Goal: Communication & Community: Participate in discussion

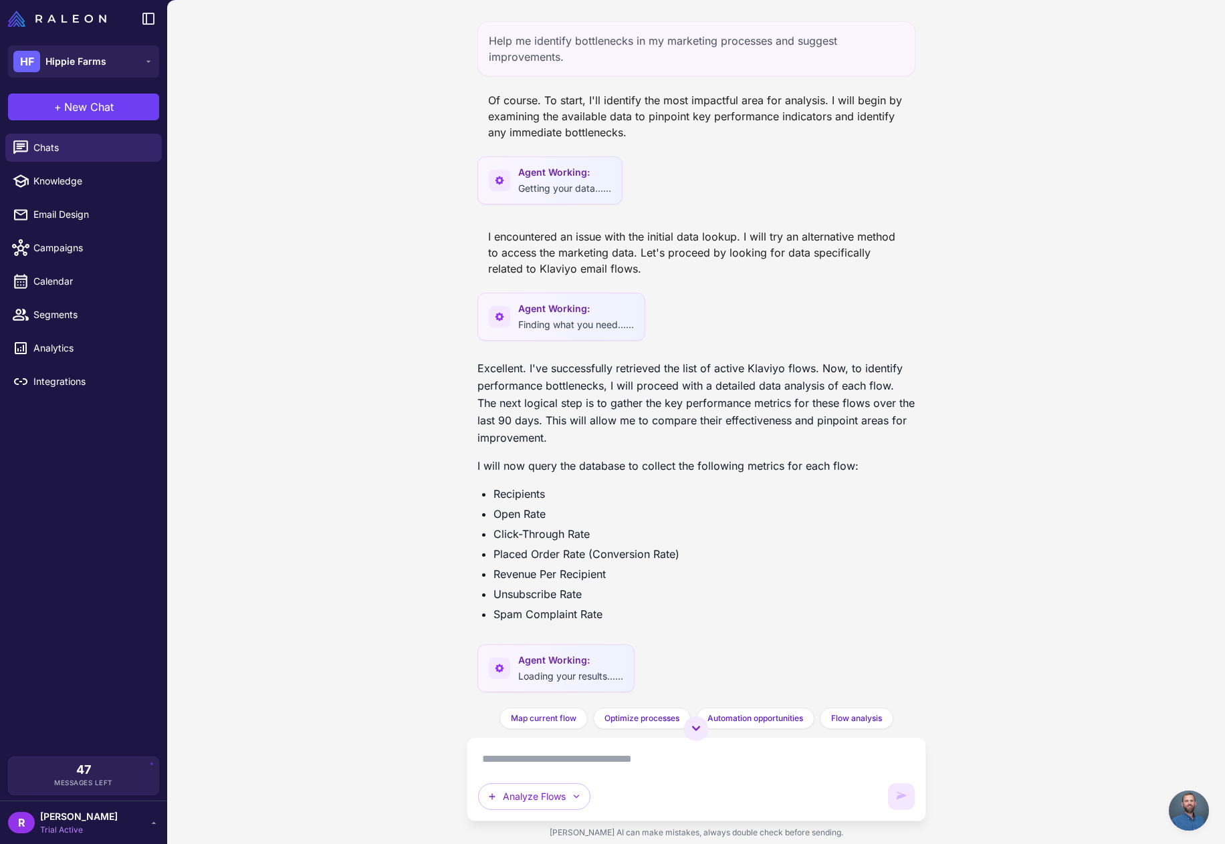
scroll to position [1318, 0]
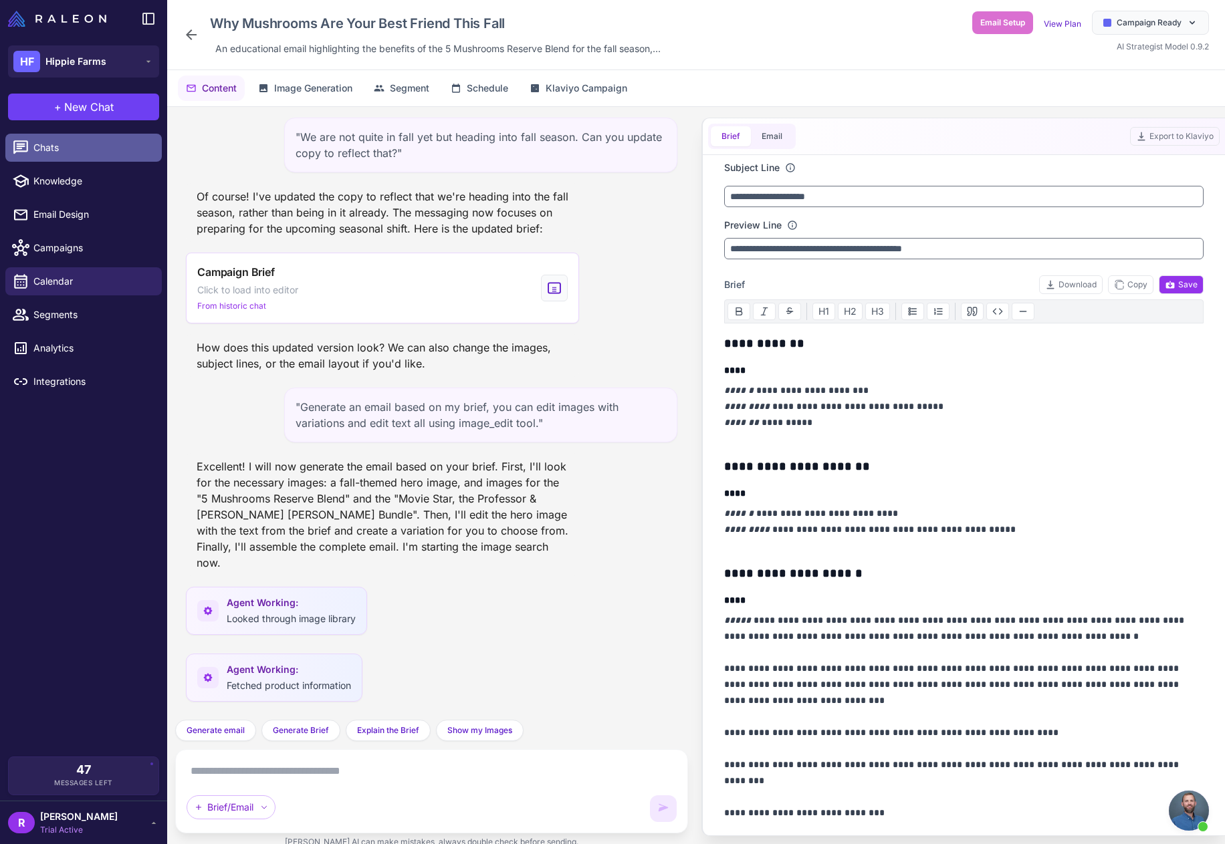
click at [48, 148] on span "Chats" at bounding box center [92, 147] width 118 height 15
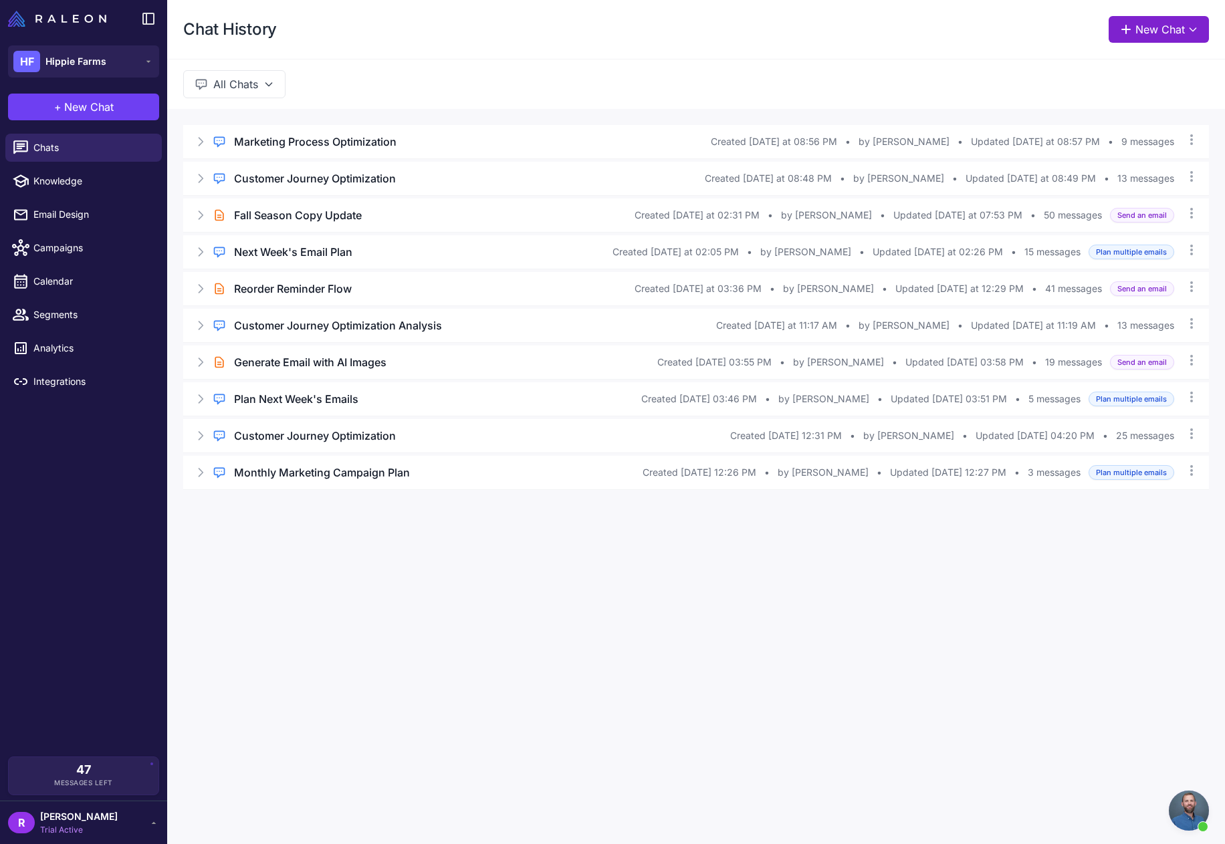
click at [1172, 33] on button "New Chat" at bounding box center [1158, 29] width 100 height 27
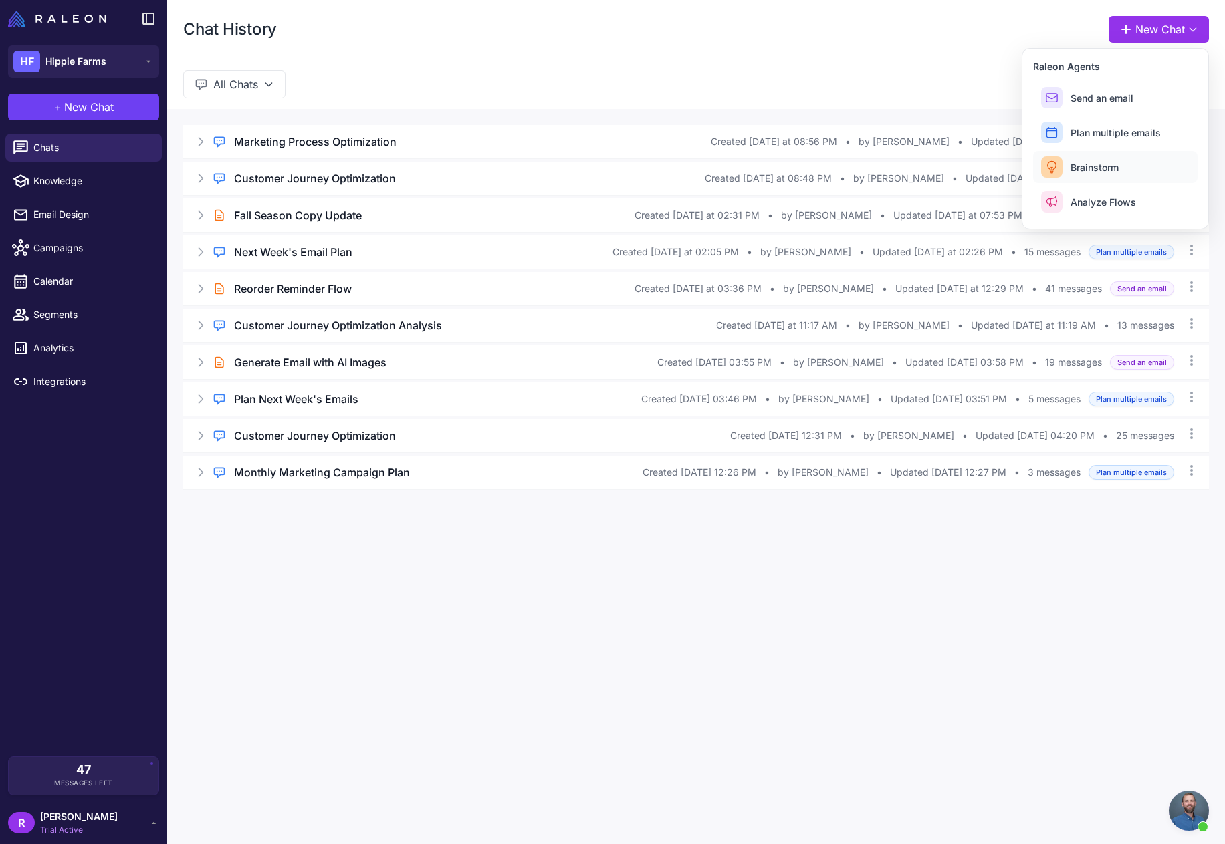
click at [1135, 162] on button "Brainstorm" at bounding box center [1115, 167] width 164 height 32
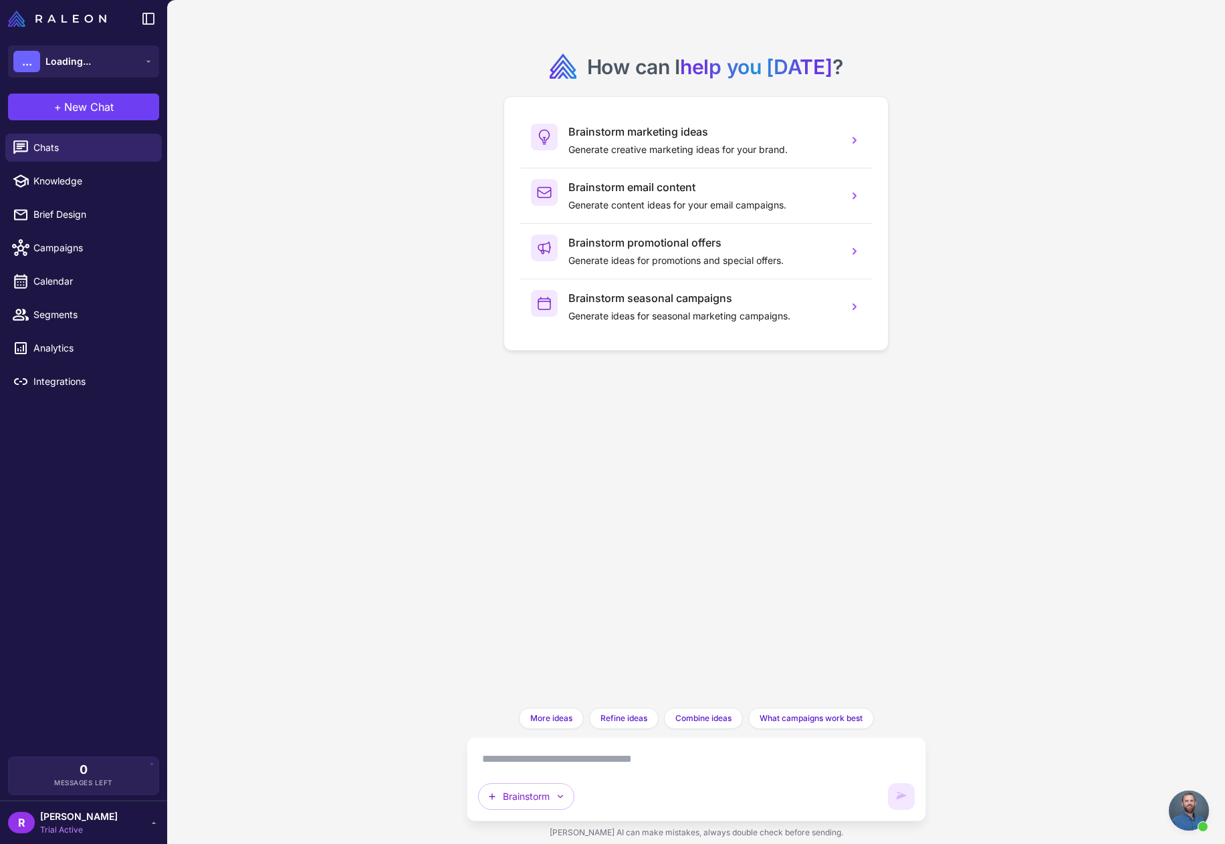
scroll to position [1318, 0]
click at [530, 758] on textarea at bounding box center [696, 759] width 437 height 21
type textarea "*"
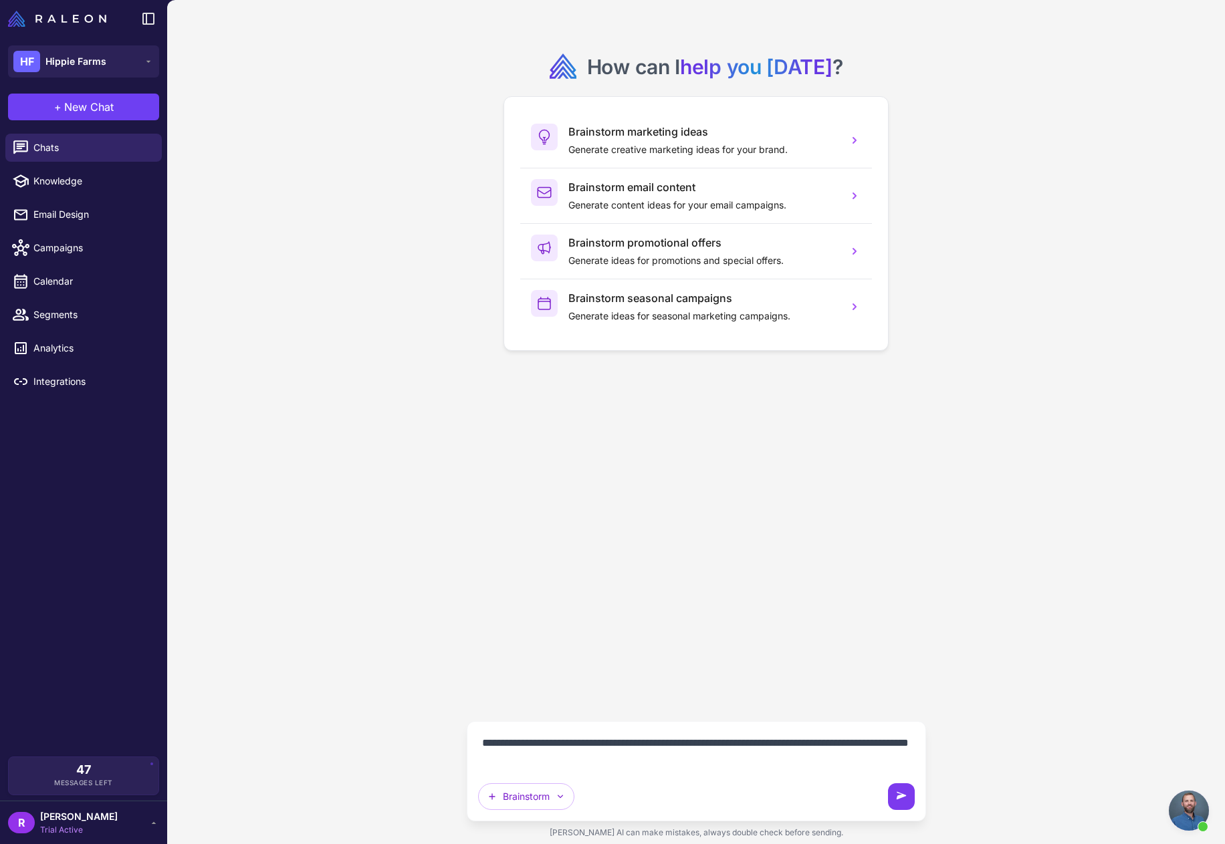
type textarea "**********"
click at [899, 797] on icon at bounding box center [901, 795] width 10 height 7
